Goal: Check status: Check status

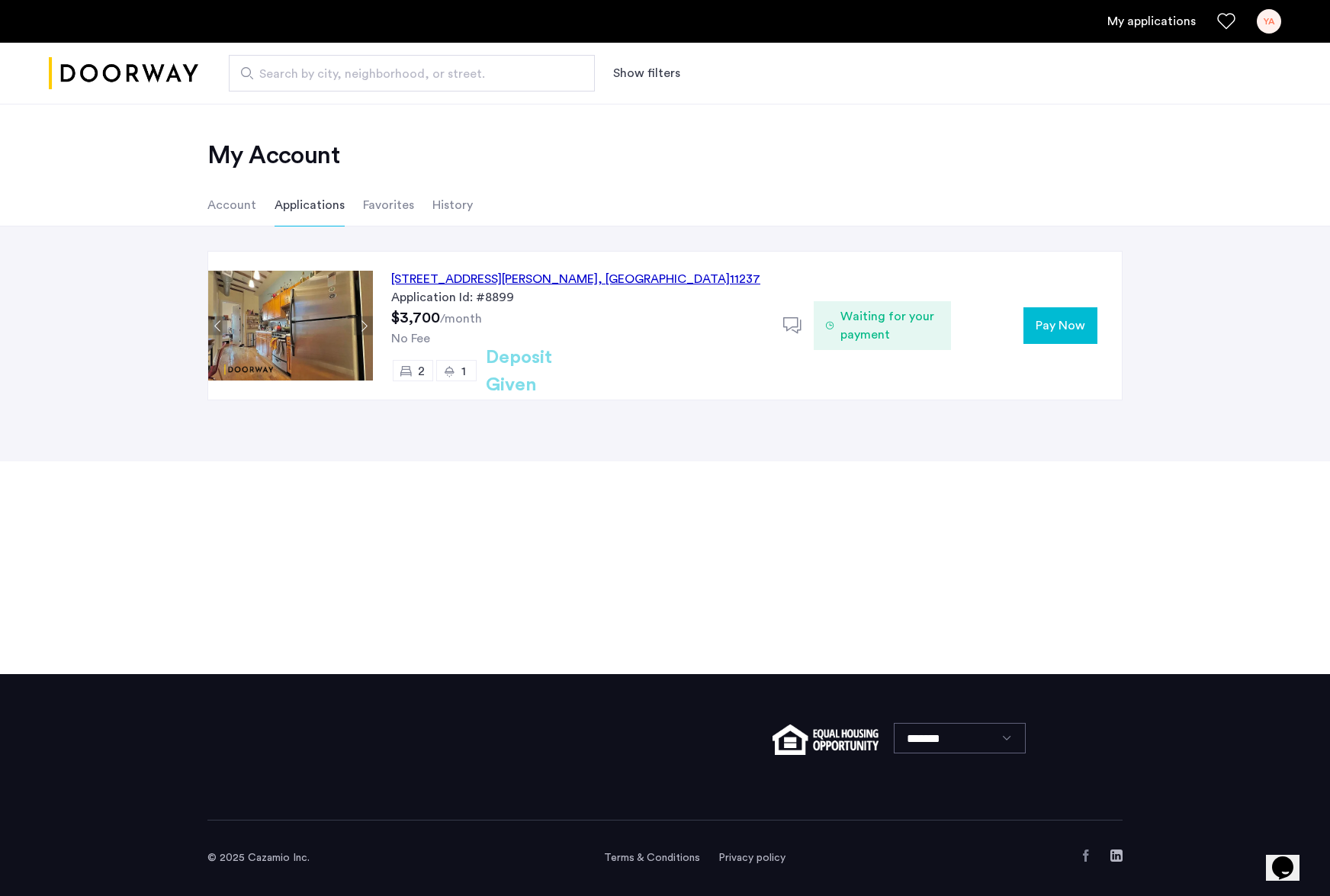
click at [397, 201] on li "Favorites" at bounding box center [388, 205] width 51 height 43
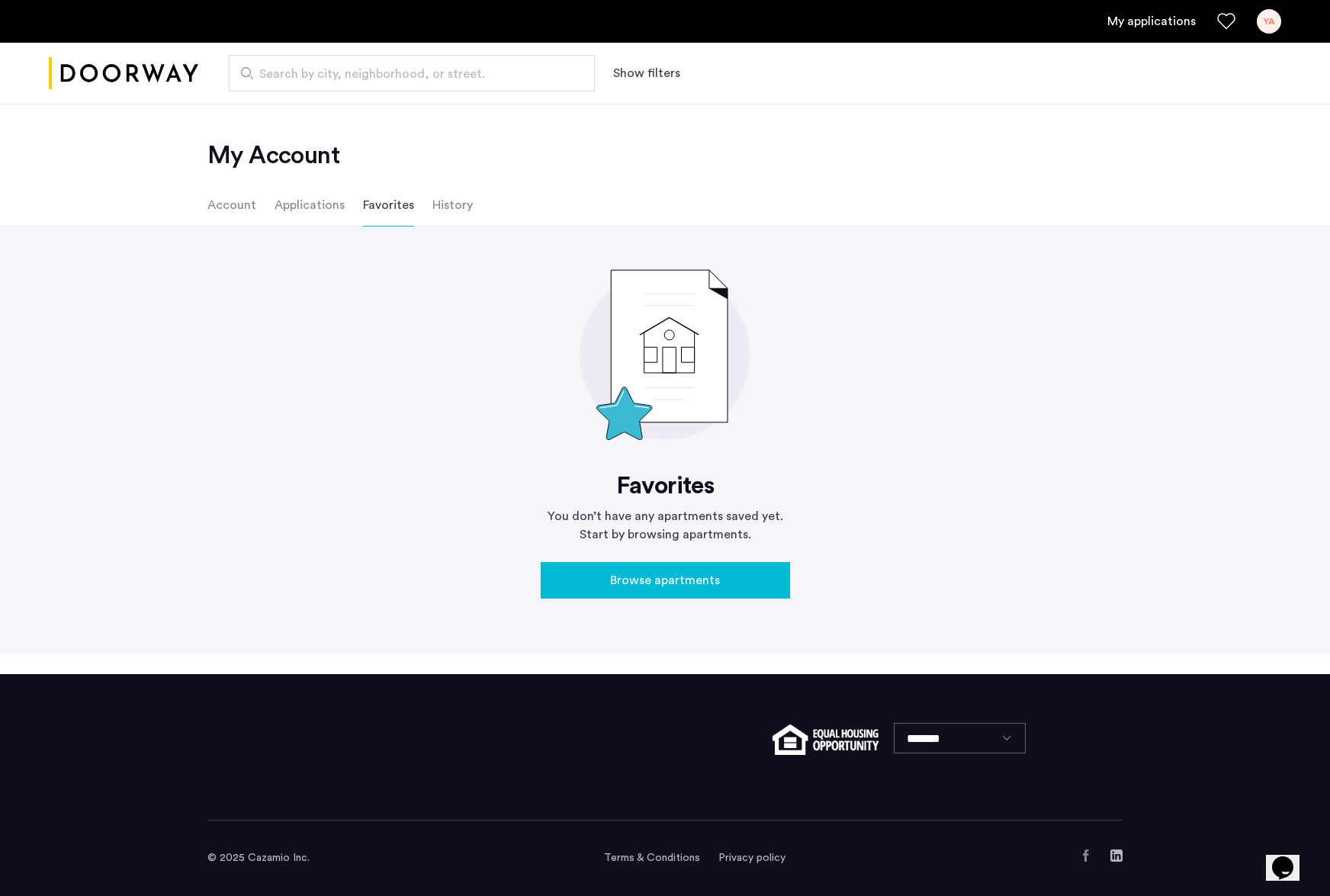
click at [437, 204] on li "History" at bounding box center [453, 205] width 40 height 43
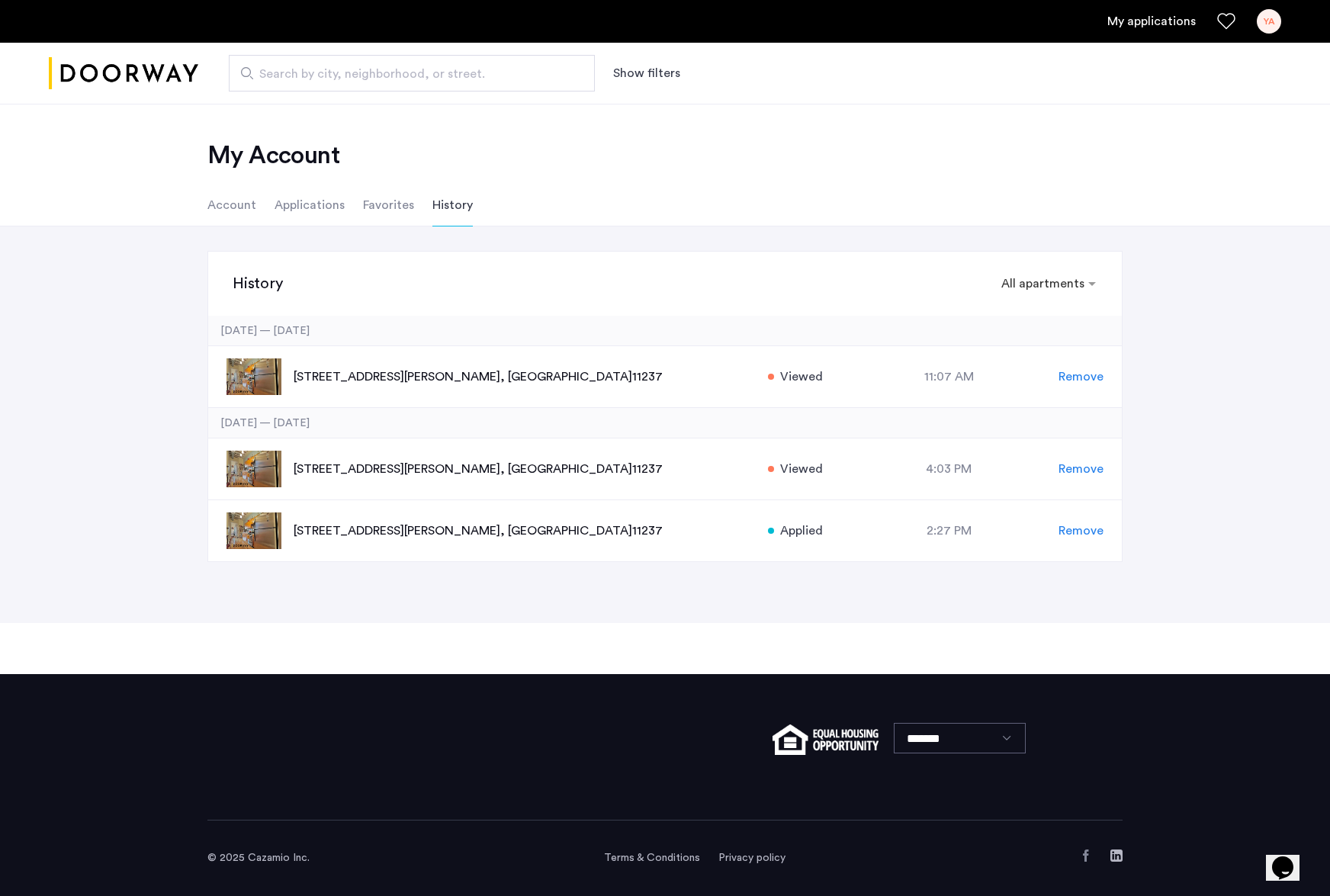
click at [268, 205] on ul "Account Applications Favorites History" at bounding box center [665, 205] width 961 height 43
